Goal: Task Accomplishment & Management: Complete application form

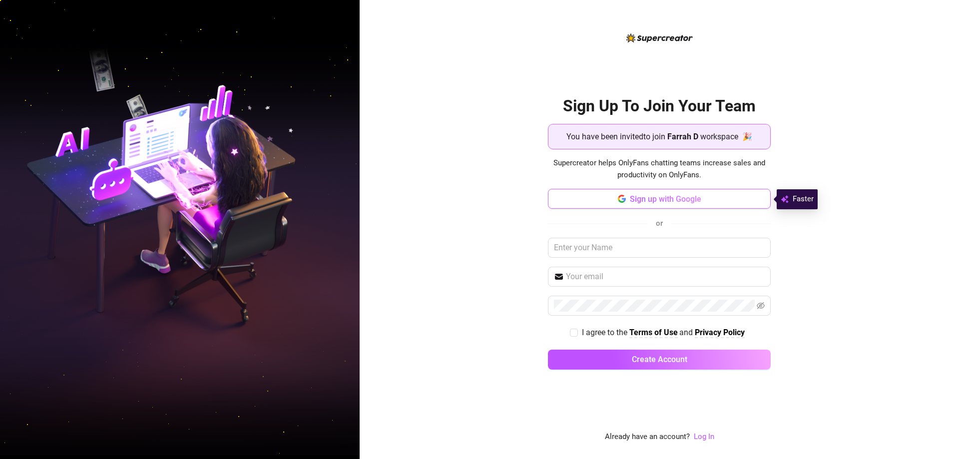
click at [682, 192] on button "Sign up with Google" at bounding box center [659, 199] width 223 height 20
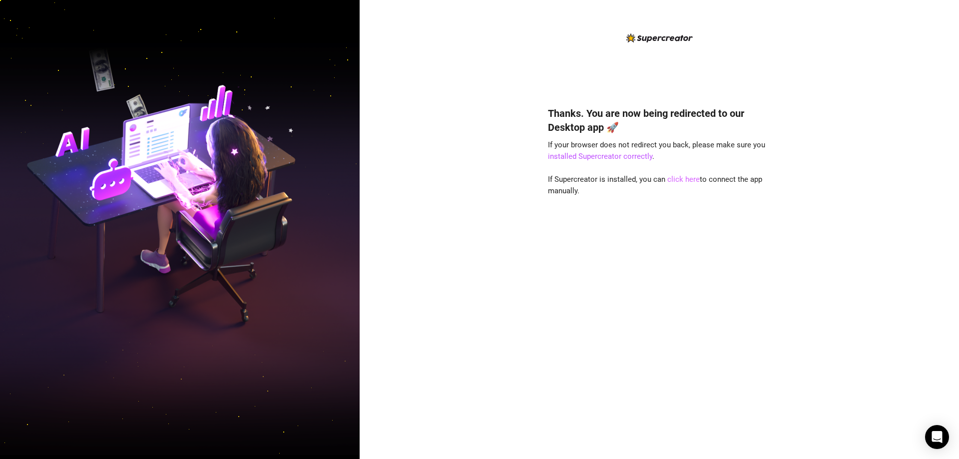
click at [686, 177] on link "click here" at bounding box center [683, 179] width 32 height 9
click at [682, 181] on link "click here" at bounding box center [683, 179] width 32 height 9
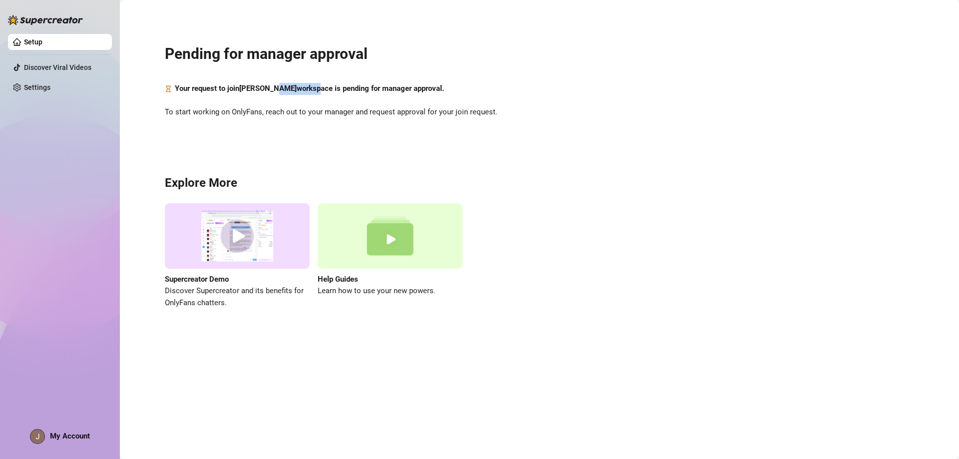
drag, startPoint x: 278, startPoint y: 87, endPoint x: 426, endPoint y: 80, distance: 148.4
click at [336, 91] on strong "Your request to join Jonas Curt Titong workspace is pending for manager approva…" at bounding box center [309, 88] width 269 height 9
click at [671, 133] on div "Pending for manager approval Your request to join Jonas Curt Titong workspace i…" at bounding box center [539, 170] width 819 height 327
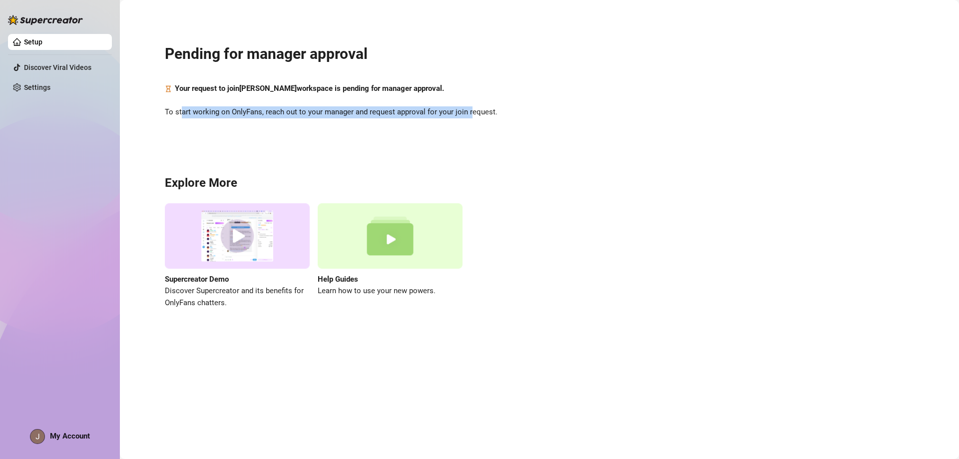
drag, startPoint x: 470, startPoint y: 131, endPoint x: 182, endPoint y: 141, distance: 288.3
click at [182, 141] on div "Pending for manager approval Your request to join Jonas Curt Titong workspace i…" at bounding box center [539, 170] width 819 height 327
click at [307, 325] on div "Pending for manager approval Your request to join Jonas Curt Titong workspace i…" at bounding box center [539, 170] width 819 height 327
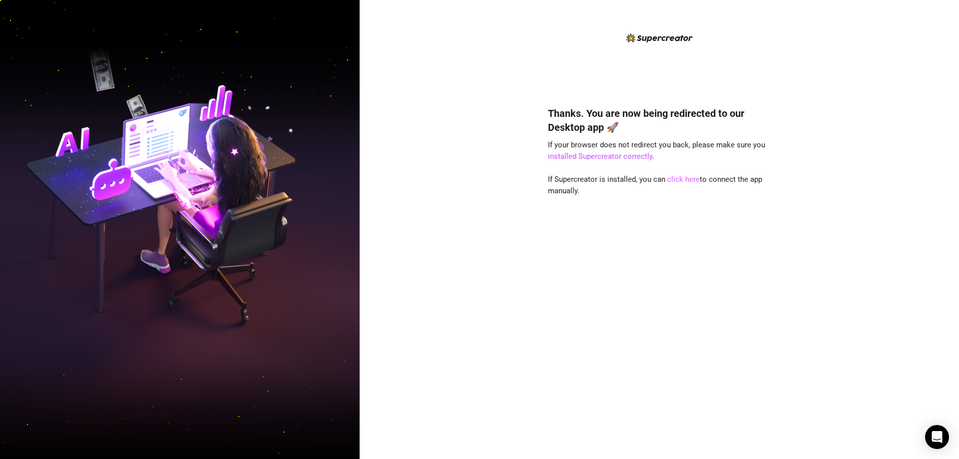
click at [686, 176] on link "click here" at bounding box center [683, 179] width 32 height 9
click at [686, 177] on link "click here" at bounding box center [683, 179] width 32 height 9
click at [686, 182] on link "click here" at bounding box center [683, 179] width 32 height 9
click at [682, 177] on link "click here" at bounding box center [683, 179] width 32 height 9
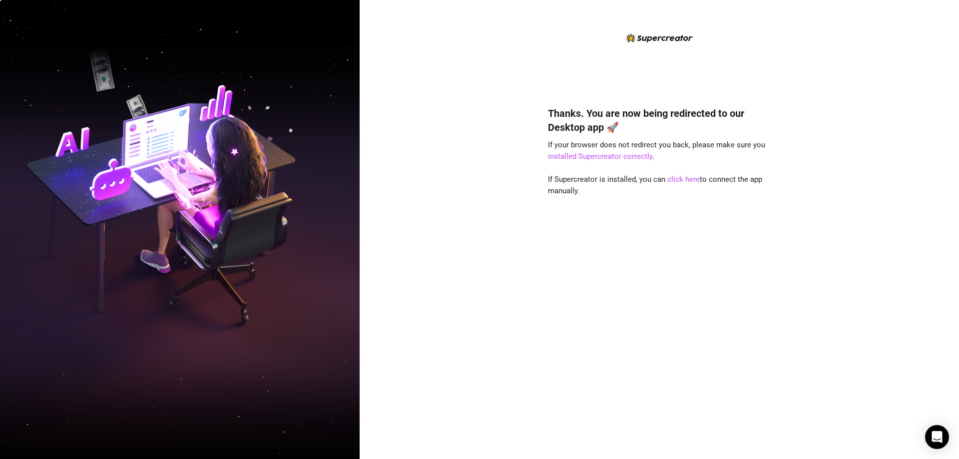
click at [698, 210] on div "Thanks. You are now being redirected to our Desktop app 🚀 If your browser does …" at bounding box center [659, 268] width 223 height 350
